Goal: Check status

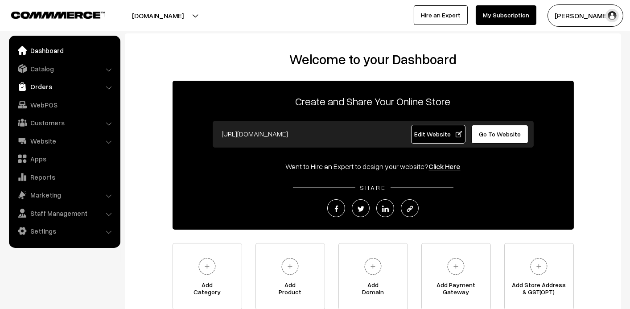
click at [45, 87] on link "Orders" at bounding box center [64, 86] width 106 height 16
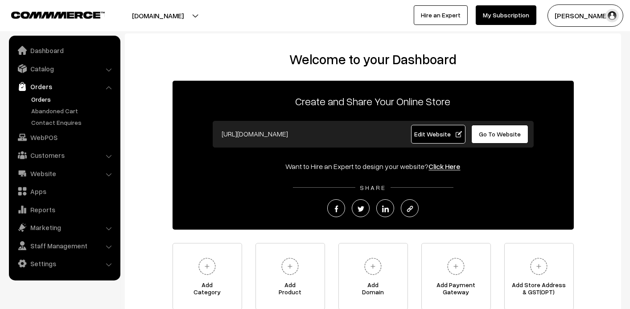
click at [37, 95] on link "Orders" at bounding box center [73, 98] width 88 height 9
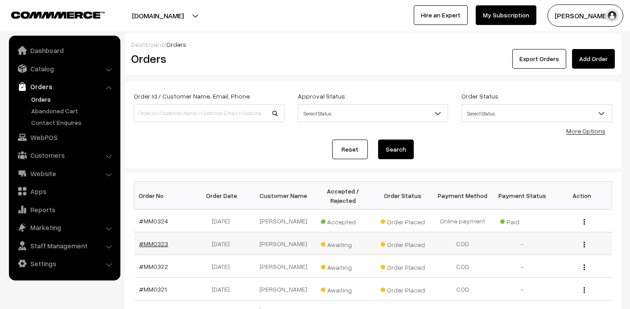
click at [152, 240] on link "#MM0323" at bounding box center [153, 244] width 29 height 8
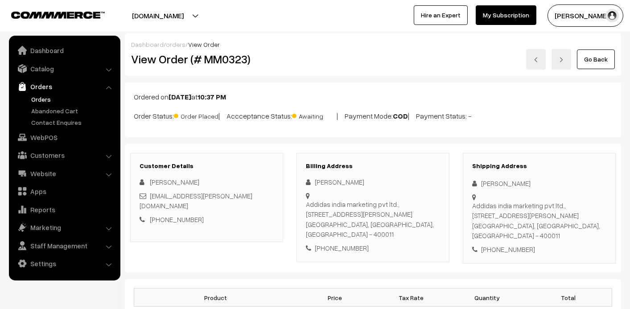
click at [415, 53] on div "Go Back" at bounding box center [456, 59] width 318 height 20
click at [46, 108] on link "Abandoned Cart" at bounding box center [73, 110] width 88 height 9
